Goal: Navigation & Orientation: Find specific page/section

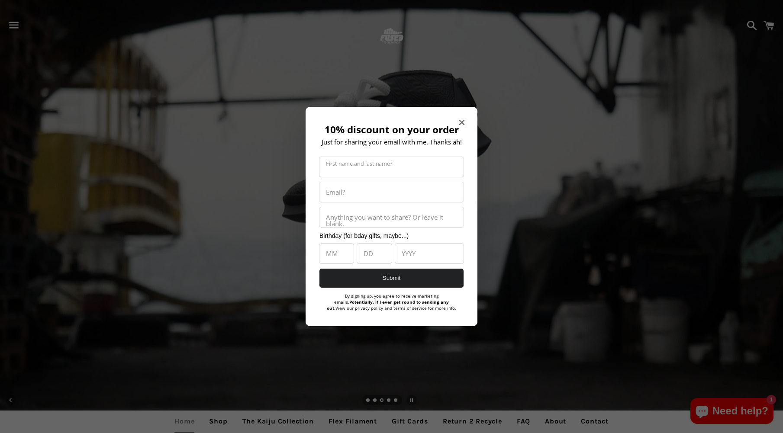
click at [459, 118] on span "Close modal" at bounding box center [461, 122] width 5 height 9
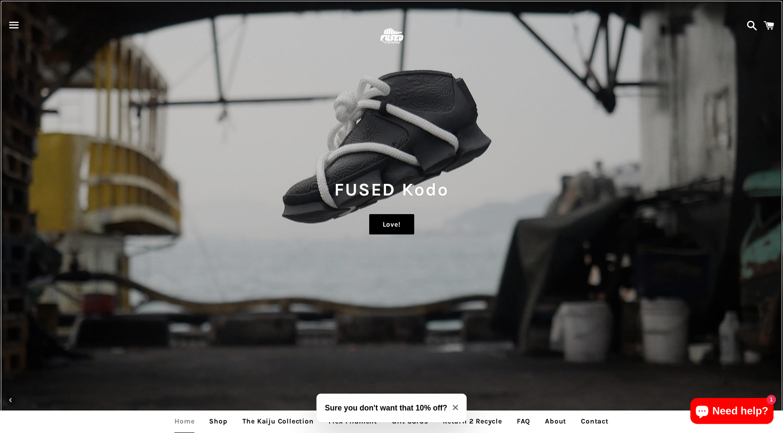
click at [393, 220] on link "Love!" at bounding box center [391, 224] width 45 height 21
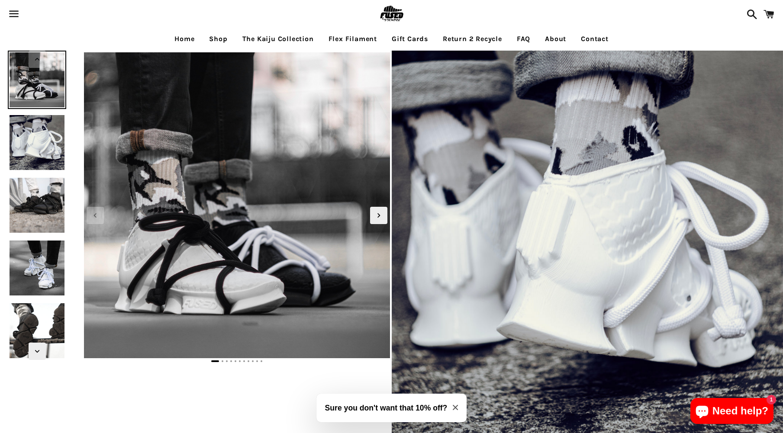
click at [218, 33] on link "Shop" at bounding box center [217, 39] width 31 height 22
